Goal: Task Accomplishment & Management: Complete application form

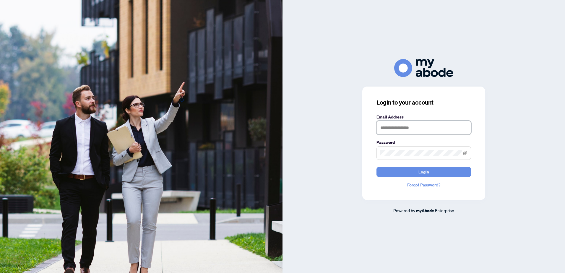
click at [388, 128] on input "text" at bounding box center [424, 128] width 95 height 14
type input "**********"
click at [399, 173] on button "Login" at bounding box center [424, 172] width 95 height 10
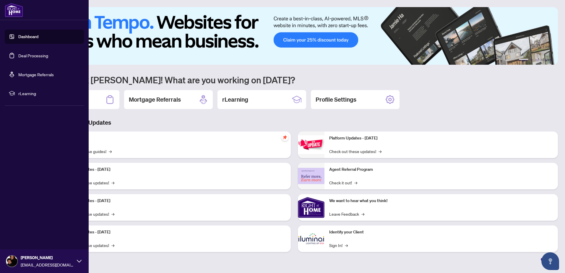
click at [28, 55] on link "Deal Processing" at bounding box center [33, 55] width 30 height 5
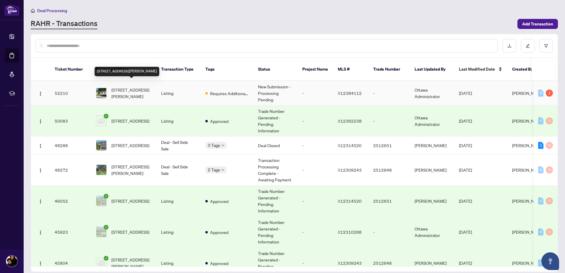
click at [125, 87] on span "[STREET_ADDRESS][PERSON_NAME]" at bounding box center [131, 93] width 40 height 13
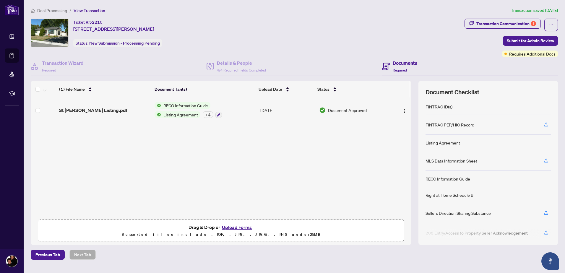
click at [236, 227] on button "Upload Forms" at bounding box center [236, 228] width 33 height 8
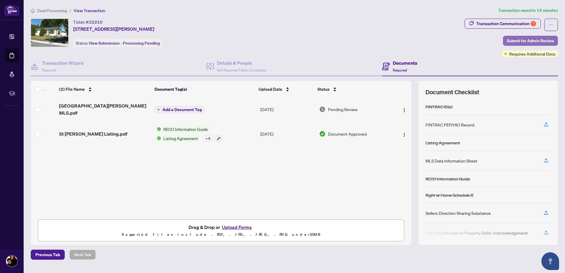
click at [525, 41] on span "Submit for Admin Review" at bounding box center [530, 40] width 47 height 9
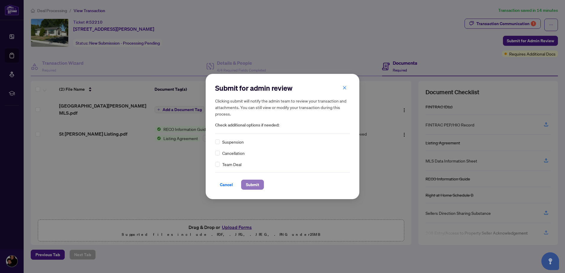
click at [249, 184] on span "Submit" at bounding box center [252, 184] width 13 height 9
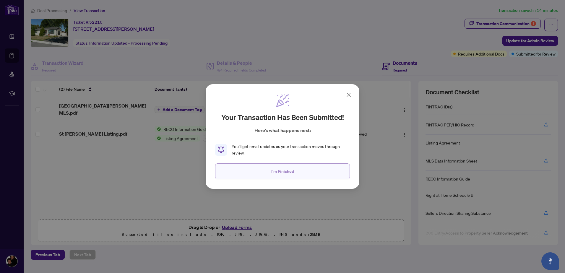
click at [286, 173] on span "I'm Finished" at bounding box center [282, 171] width 23 height 9
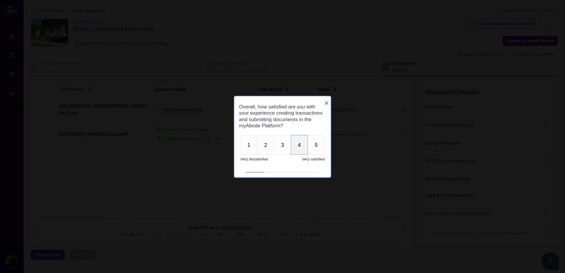
click at [298, 152] on button "4" at bounding box center [299, 145] width 17 height 20
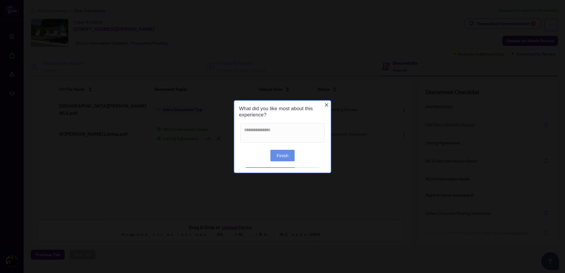
click at [284, 155] on button "Finish" at bounding box center [283, 156] width 24 height 12
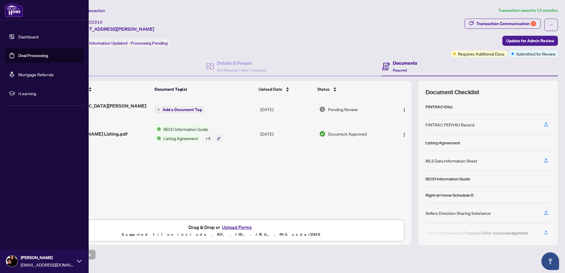
click at [30, 57] on link "Deal Processing" at bounding box center [33, 55] width 30 height 5
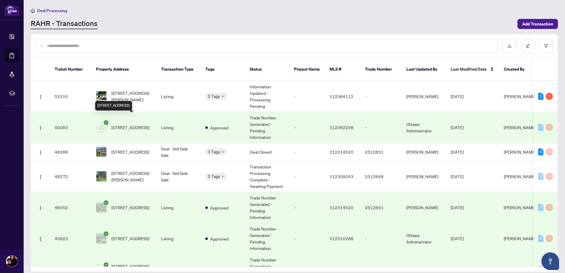
click at [124, 124] on span "[STREET_ADDRESS]" at bounding box center [130, 127] width 38 height 7
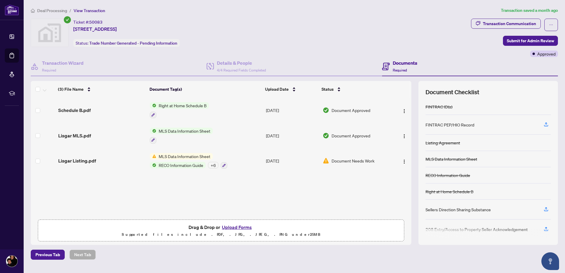
click at [234, 228] on button "Upload Forms" at bounding box center [236, 228] width 33 height 8
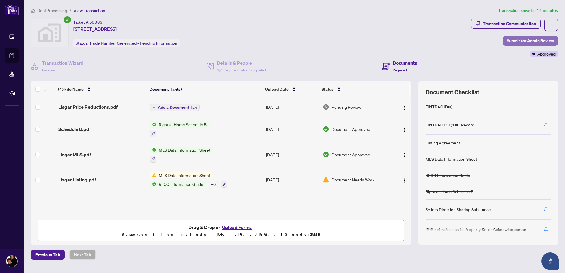
click at [519, 42] on span "Submit for Admin Review" at bounding box center [530, 40] width 47 height 9
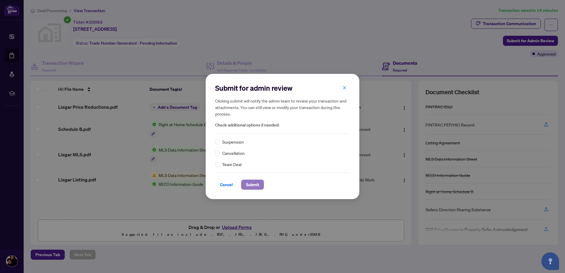
click at [255, 184] on span "Submit" at bounding box center [252, 184] width 13 height 9
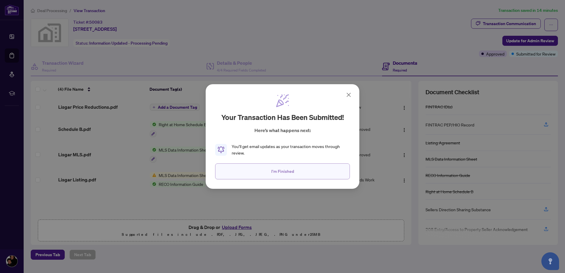
click at [279, 172] on span "I'm Finished" at bounding box center [282, 171] width 23 height 9
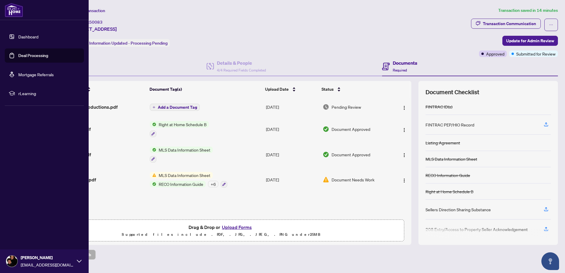
click at [24, 37] on link "Dashboard" at bounding box center [28, 36] width 20 height 5
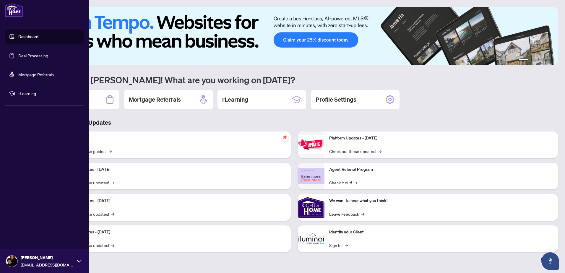
click at [11, 261] on img at bounding box center [11, 261] width 11 height 11
click at [34, 261] on div "[PERSON_NAME] [PERSON_NAME][EMAIL_ADDRESS][DOMAIN_NAME]" at bounding box center [47, 262] width 53 height 14
click at [79, 262] on icon at bounding box center [79, 261] width 5 height 3
click at [34, 227] on button "Logout" at bounding box center [44, 226] width 79 height 10
